Goal: Check status: Check status

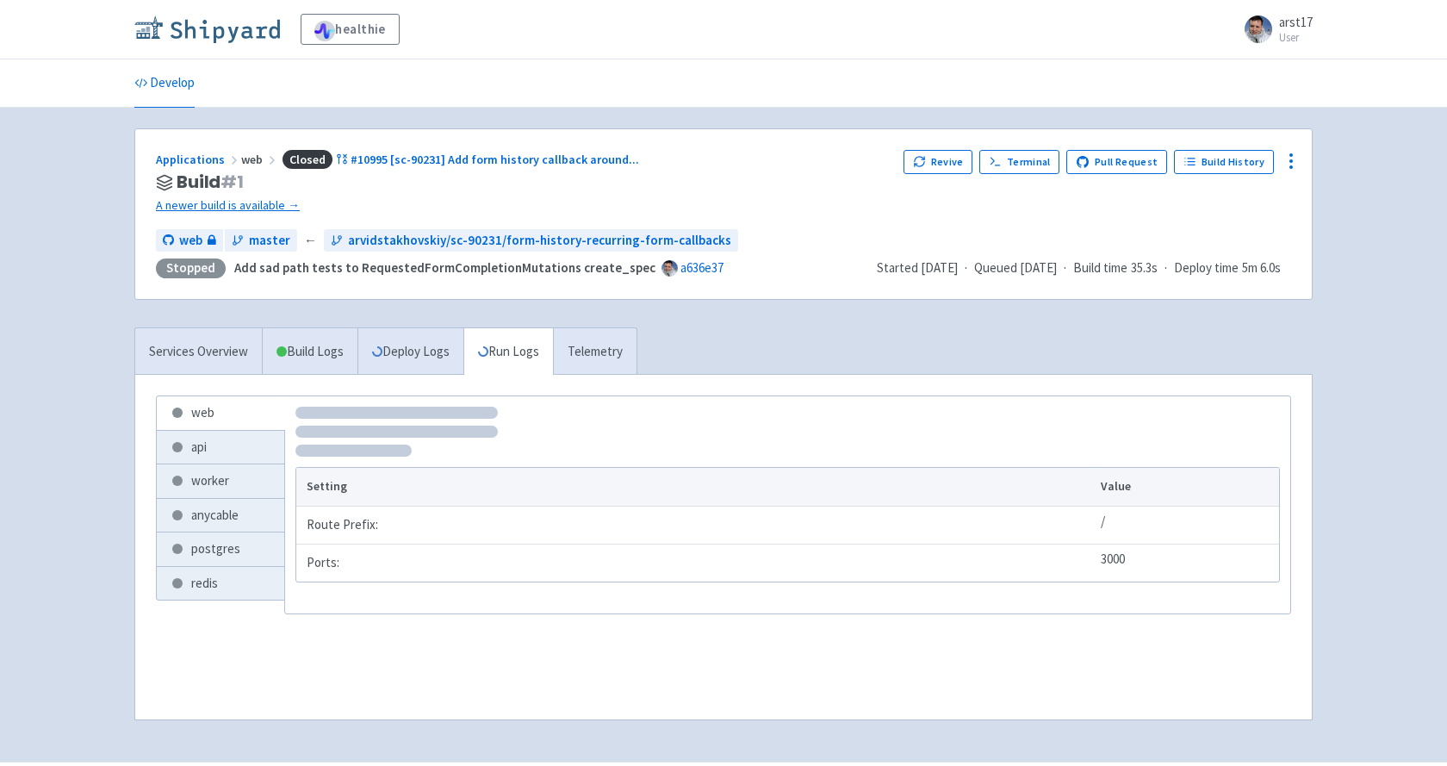
click at [189, 17] on img at bounding box center [207, 30] width 146 height 28
